Goal: Check status: Check status

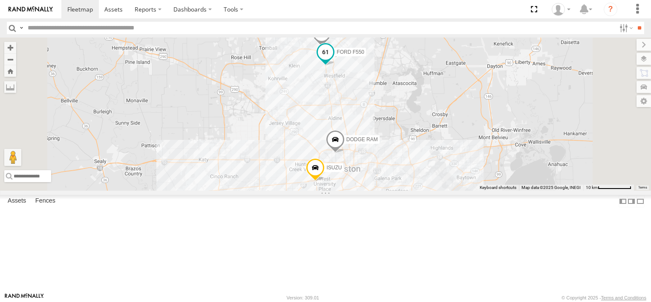
click at [333, 60] on span at bounding box center [325, 51] width 15 height 15
click at [337, 56] on label at bounding box center [329, 53] width 17 height 6
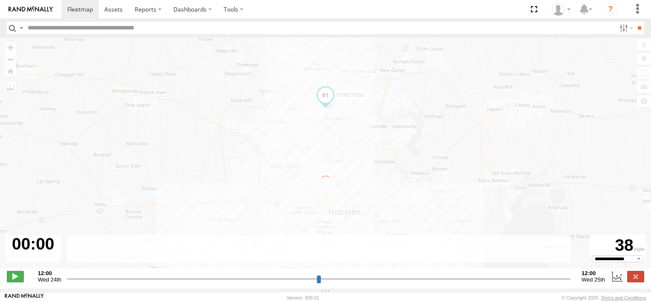
type input "**********"
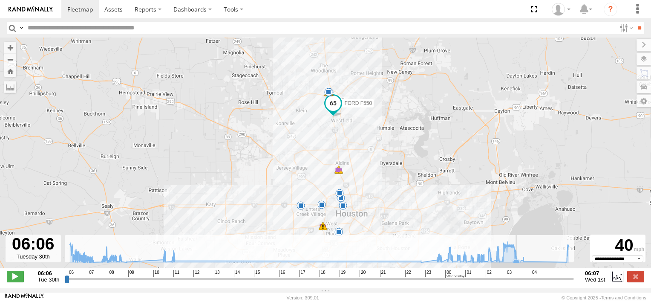
click at [518, 266] on icon at bounding box center [516, 262] width 7 height 7
click at [563, 263] on icon at bounding box center [320, 252] width 508 height 21
click at [331, 78] on span at bounding box center [328, 78] width 15 height 15
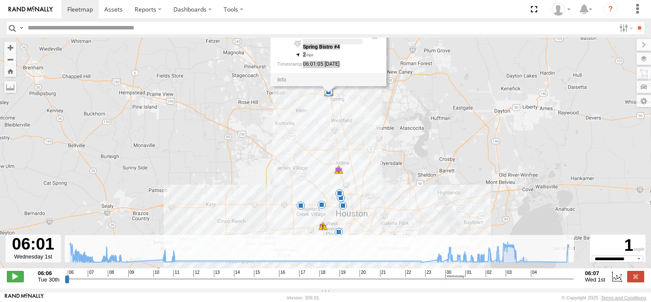
click at [331, 78] on div at bounding box center [329, 79] width 116 height 13
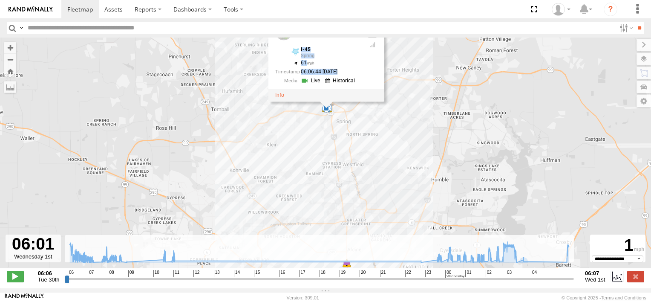
click at [296, 135] on div "FORD F550 01:11 Wed 01:32 Wed 02:02 Wed 02:23 Wed 02:46 Wed 03:13 Wed 03:13 Wed…" at bounding box center [325, 158] width 651 height 240
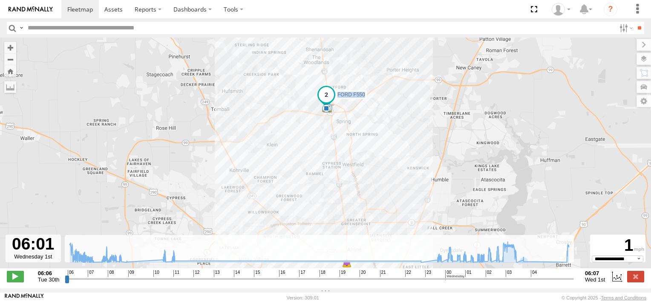
click at [343, 113] on div "FORD F550 01:11 Wed 01:32 Wed 02:02 Wed 02:23 Wed 02:46 Wed 03:13 Wed 03:13 Wed…" at bounding box center [325, 158] width 651 height 240
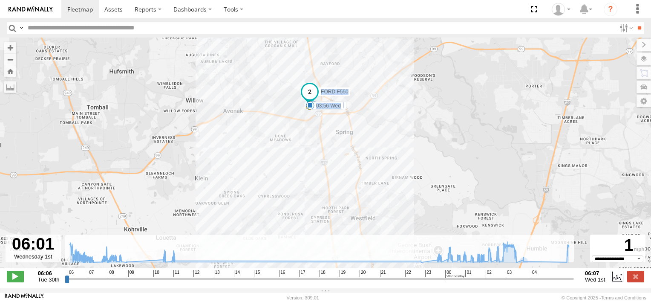
click at [352, 116] on div "FORD F550 01:11 Wed 01:32 Wed 02:02 Wed 02:23 Wed 02:46 Wed 03:13 Wed 03:13 Wed…" at bounding box center [325, 158] width 651 height 240
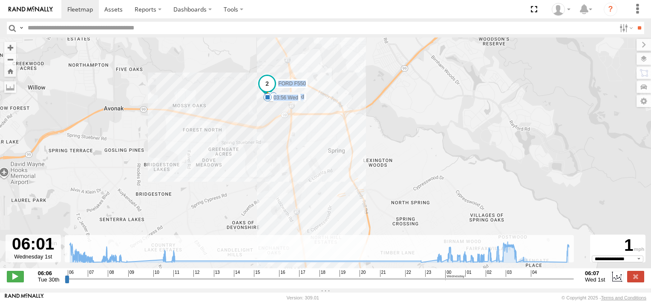
click at [352, 116] on div "FORD F550 01:11 Wed 01:32 Wed 02:02 Wed 02:23 Wed 02:46 Wed 03:13 Wed 03:13 Wed…" at bounding box center [325, 158] width 651 height 240
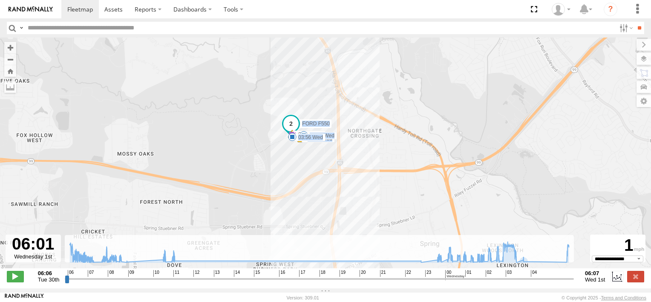
drag, startPoint x: 236, startPoint y: 111, endPoint x: 344, endPoint y: 167, distance: 122.0
click at [344, 167] on div "FORD F550 01:11 Wed 01:32 Wed 02:02 Wed 02:23 Wed 02:46 Wed 03:13 Wed 03:13 Wed…" at bounding box center [325, 158] width 651 height 240
click at [293, 126] on span at bounding box center [290, 123] width 15 height 15
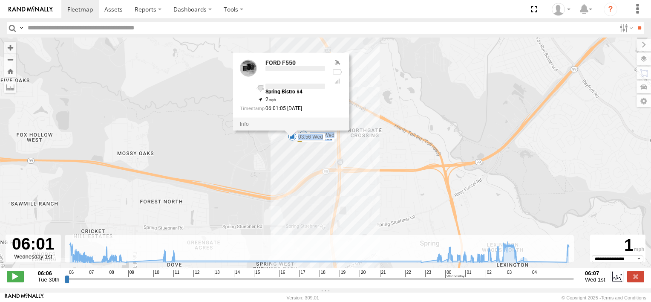
click at [293, 126] on div at bounding box center [291, 124] width 116 height 13
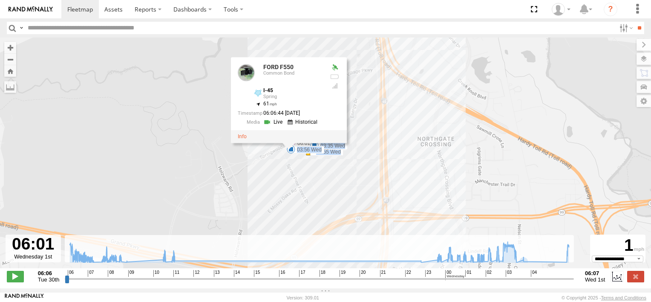
click at [254, 181] on div "FORD F550 01:11 Wed 01:32 Wed 02:02 Wed 02:23 Wed 02:46 Wed 03:13 Wed 03:13 Wed…" at bounding box center [325, 158] width 651 height 240
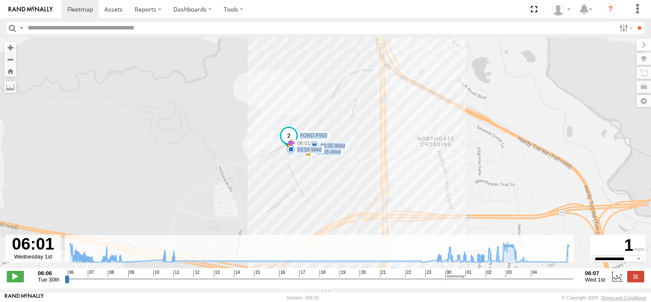
click at [280, 172] on div "FORD F550 01:11 Wed 01:32 Wed 02:02 Wed 02:23 Wed 02:46 Wed 03:13 Wed 03:13 Wed…" at bounding box center [325, 158] width 651 height 240
click at [289, 158] on div "FORD F550 01:11 Wed 01:32 Wed 02:02 Wed 02:23 Wed 02:46 Wed 03:13 Wed 03:13 Wed…" at bounding box center [325, 158] width 651 height 240
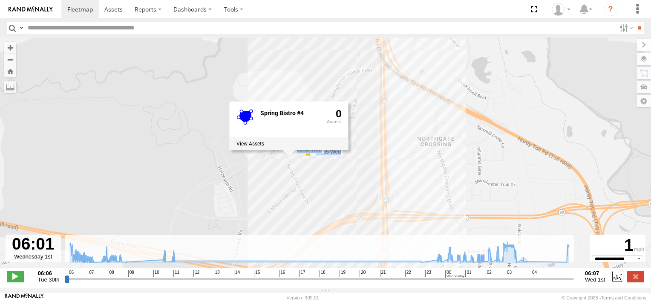
click at [324, 170] on div "FORD F550 01:11 Wed 01:32 Wed 02:02 Wed 02:23 Wed 02:46 Wed 03:13 Wed 03:13 Wed…" at bounding box center [325, 158] width 651 height 240
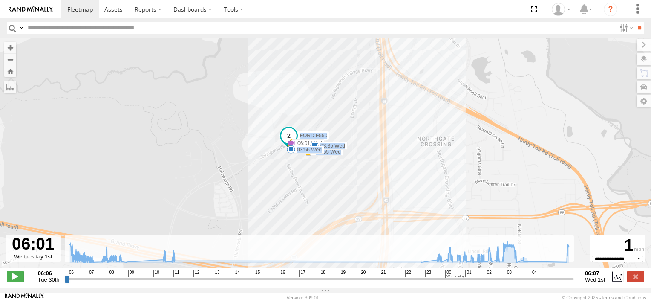
click at [324, 170] on div "FORD F550 01:11 Wed 01:32 Wed 02:02 Wed 02:23 Wed 02:46 Wed 03:13 Wed 03:13 Wed…" at bounding box center [325, 158] width 651 height 240
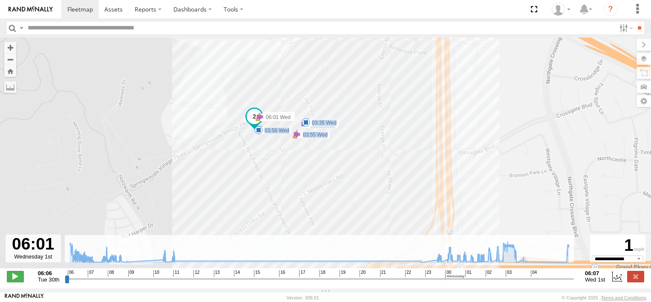
click at [324, 170] on div "FORD F550 01:11 Wed 01:32 Wed 02:02 Wed 02:23 Wed 02:46 Wed 03:13 Wed 03:13 Wed…" at bounding box center [325, 158] width 651 height 240
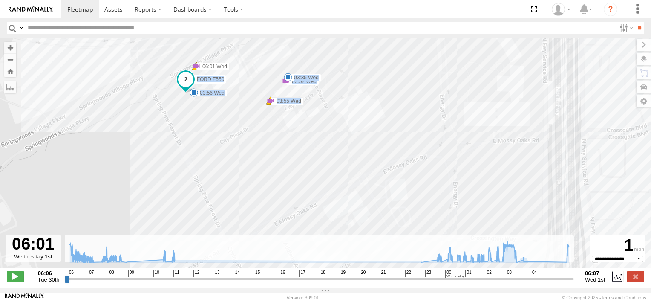
click at [208, 111] on div "FORD F550 01:11 Wed 01:32 Wed 02:02 Wed 02:23 Wed 02:46 Wed 03:13 Wed 03:13 Wed…" at bounding box center [325, 158] width 651 height 240
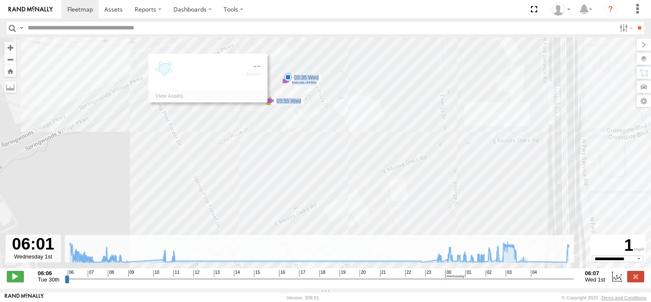
click at [208, 111] on div "FORD F550 01:11 Wed 01:32 Wed 02:02 Wed 02:23 Wed 02:46 Wed 03:13 Wed 03:13 Wed…" at bounding box center [325, 158] width 651 height 240
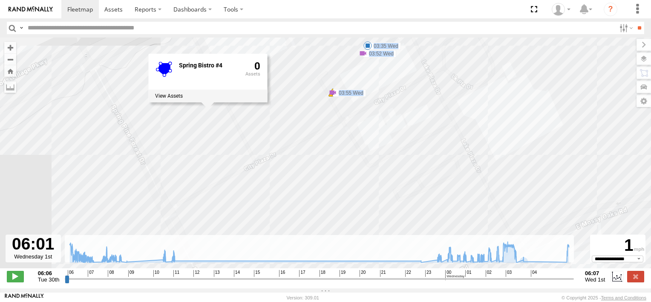
click at [208, 102] on div "Spring Bistro #4 0" at bounding box center [207, 78] width 119 height 49
click at [207, 150] on div "FORD F550 01:11 Wed 01:32 Wed 02:02 Wed 02:23 Wed 02:46 Wed 03:13 Wed 03:13 Wed…" at bounding box center [325, 158] width 651 height 240
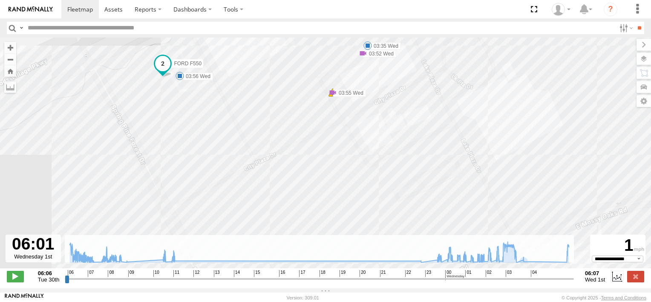
click at [164, 66] on span at bounding box center [162, 63] width 15 height 15
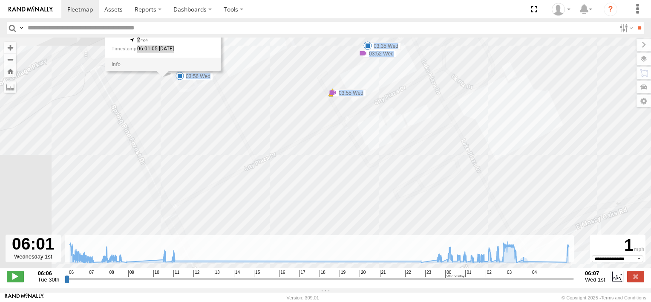
click at [164, 66] on div at bounding box center [163, 64] width 116 height 13
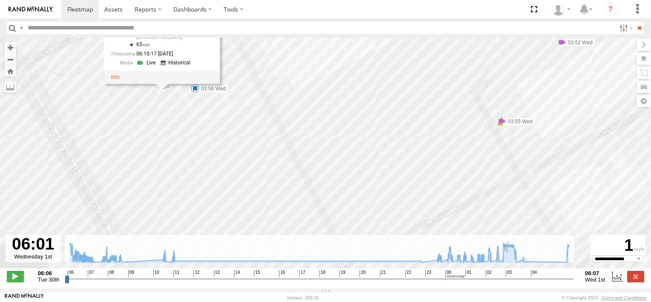
click at [152, 69] on div "FORD F550 Common Bond I-45 [GEOGRAPHIC_DATA] 30.09846 , -95.44507 65 06:10:17 […" at bounding box center [153, 37] width 85 height 64
click at [149, 65] on link at bounding box center [147, 63] width 22 height 8
